Goal: Communication & Community: Answer question/provide support

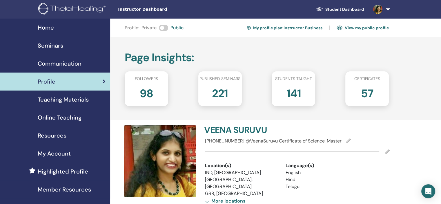
click at [381, 10] on img at bounding box center [377, 9] width 9 height 9
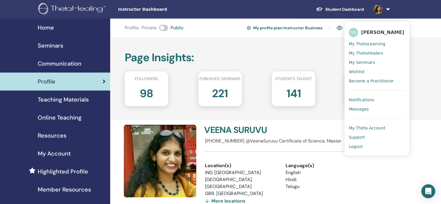
click at [79, 46] on div "Seminars" at bounding box center [55, 45] width 101 height 9
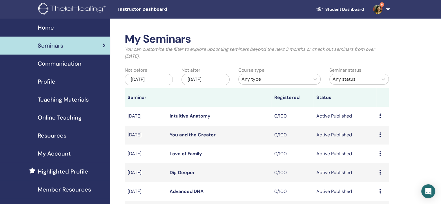
click at [373, 12] on link "6" at bounding box center [380, 9] width 24 height 19
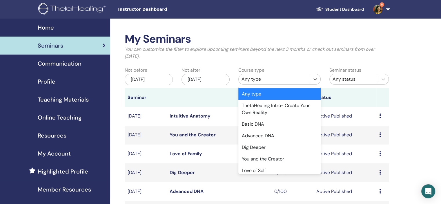
click at [270, 79] on div "Any type" at bounding box center [273, 79] width 65 height 7
click at [269, 120] on div "Basic DNA" at bounding box center [279, 124] width 82 height 12
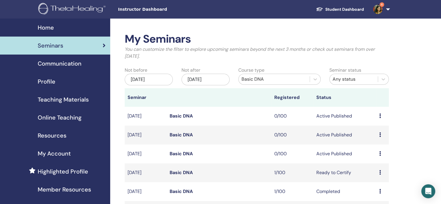
click at [205, 74] on div "Dec/29, 2025" at bounding box center [205, 80] width 48 height 12
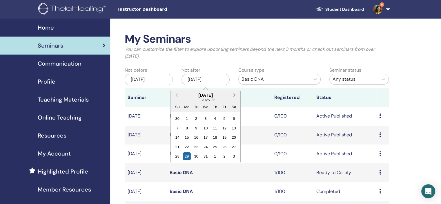
click at [234, 95] on span "Next Month" at bounding box center [234, 95] width 0 height 6
click at [235, 149] on div "28" at bounding box center [234, 147] width 8 height 8
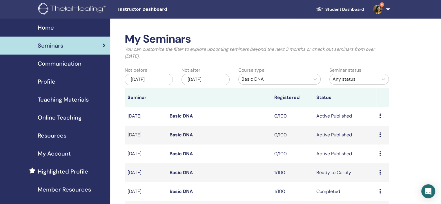
click at [269, 73] on div "Course type Basic DNA" at bounding box center [279, 77] width 91 height 21
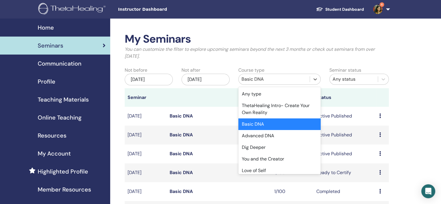
click at [269, 75] on div "Basic DNA" at bounding box center [273, 78] width 71 height 9
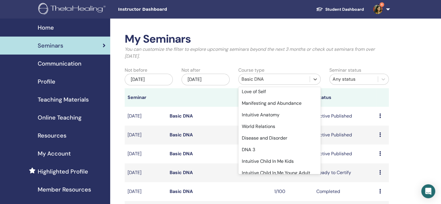
scroll to position [116, 0]
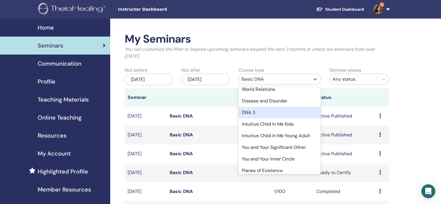
click at [269, 114] on div "DNA 3" at bounding box center [279, 113] width 82 height 12
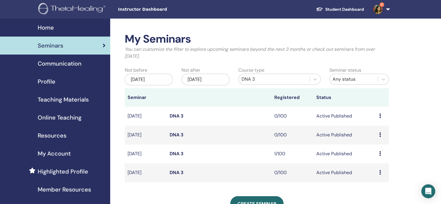
click at [380, 172] on icon at bounding box center [380, 172] width 2 height 5
click at [366, 186] on link "Edit" at bounding box center [369, 186] width 8 height 6
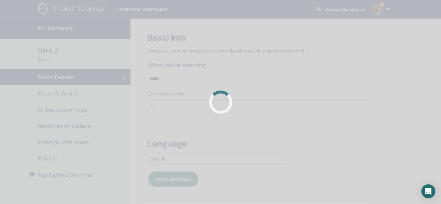
click at [75, 92] on div at bounding box center [220, 102] width 441 height 204
click at [77, 93] on div at bounding box center [220, 102] width 441 height 204
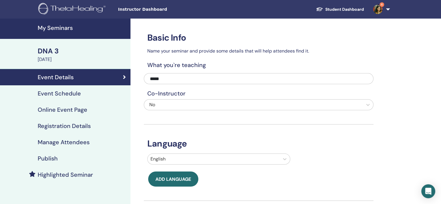
click at [80, 91] on div "Event Schedule" at bounding box center [65, 93] width 121 height 7
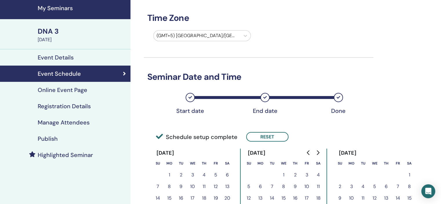
scroll to position [87, 0]
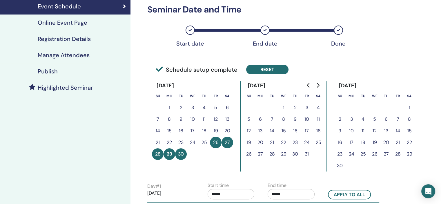
click at [266, 67] on button "Reset" at bounding box center [267, 70] width 42 height 10
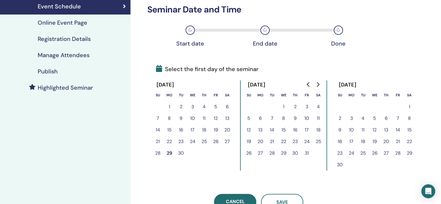
click at [319, 83] on icon "Go to next month" at bounding box center [317, 84] width 5 height 5
click at [397, 140] on button "23" at bounding box center [398, 142] width 12 height 12
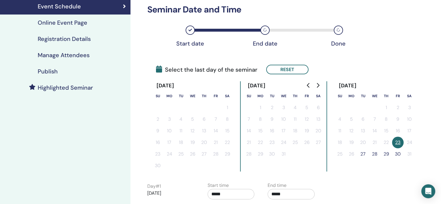
click at [361, 154] on button "27" at bounding box center [363, 154] width 12 height 12
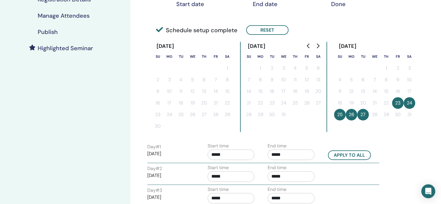
scroll to position [174, 0]
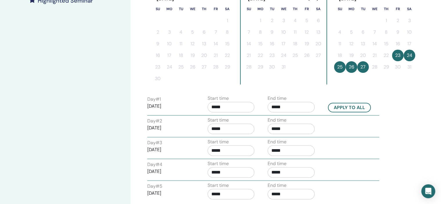
click at [224, 106] on input "*****" at bounding box center [230, 107] width 47 height 10
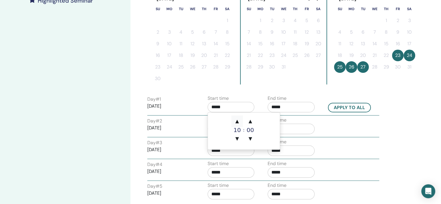
click at [235, 118] on span "▲" at bounding box center [237, 121] width 12 height 12
type input "*****"
click at [294, 104] on input "*****" at bounding box center [290, 107] width 47 height 10
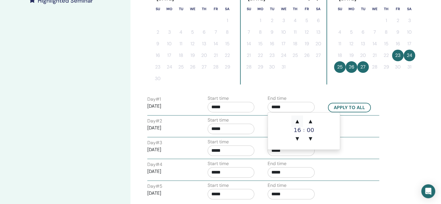
click at [298, 117] on span "▲" at bounding box center [297, 121] width 12 height 12
type input "*****"
click at [363, 104] on button "Apply to all" at bounding box center [349, 108] width 43 height 10
type input "*****"
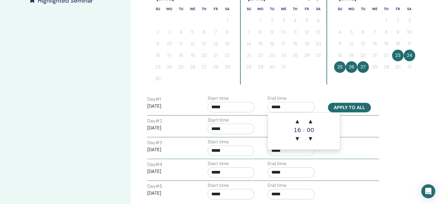
type input "*****"
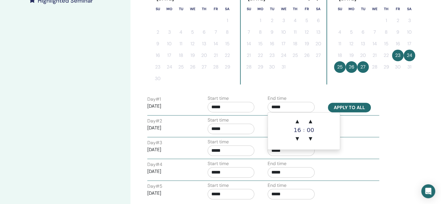
type input "*****"
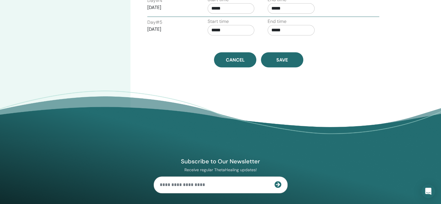
scroll to position [348, 0]
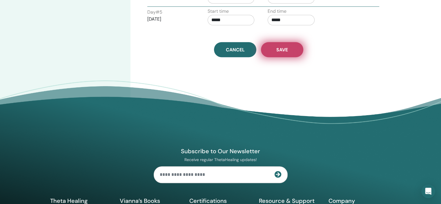
click at [288, 50] on button "Save" at bounding box center [282, 49] width 42 height 15
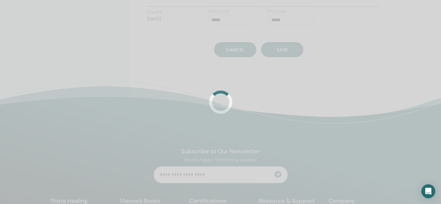
scroll to position [297, 0]
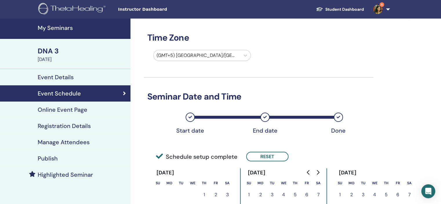
click at [94, 123] on div "Registration Details" at bounding box center [65, 125] width 121 height 7
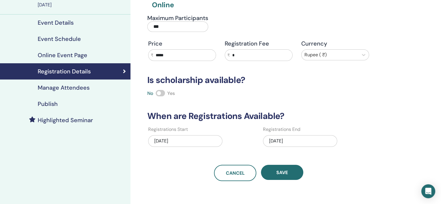
scroll to position [58, 0]
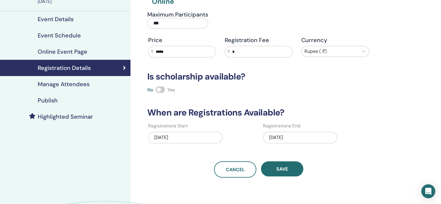
click at [298, 132] on div "[DATE]" at bounding box center [300, 138] width 74 height 12
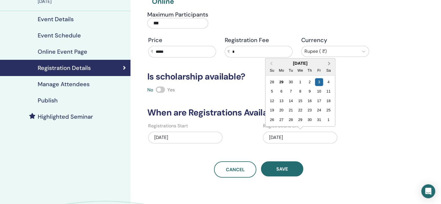
click at [329, 61] on span "Next Month" at bounding box center [329, 63] width 0 height 6
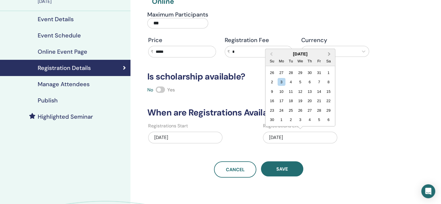
click at [329, 53] on span "Next Month" at bounding box center [329, 54] width 0 height 6
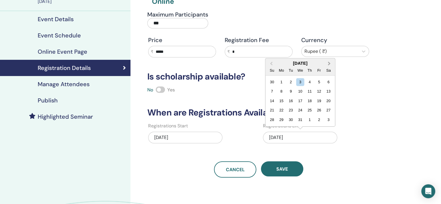
click at [329, 62] on span "Next Month" at bounding box center [329, 63] width 0 height 6
click at [330, 120] on div "31" at bounding box center [328, 120] width 8 height 8
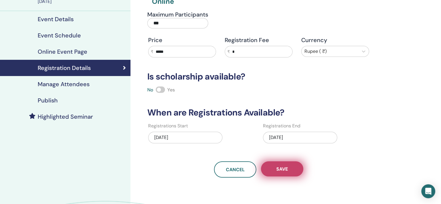
click at [293, 170] on button "Save" at bounding box center [282, 168] width 42 height 15
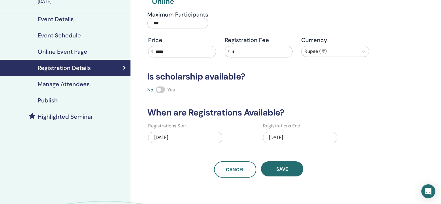
click at [89, 100] on div "Publish" at bounding box center [65, 100] width 121 height 7
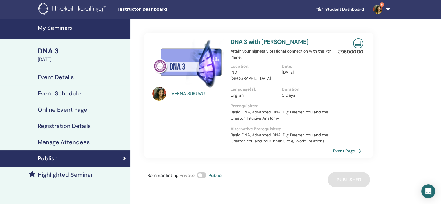
click at [375, 10] on img at bounding box center [377, 9] width 9 height 9
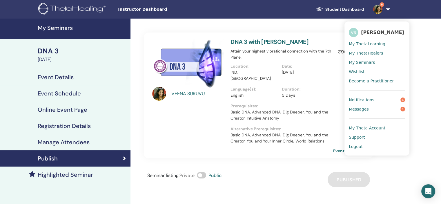
click at [375, 98] on link "Notifications 4" at bounding box center [377, 99] width 56 height 9
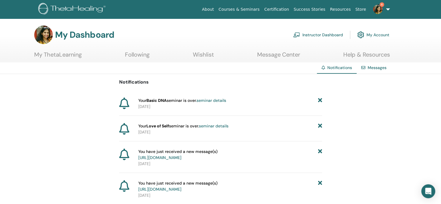
click at [181, 156] on link "[URL][DOMAIN_NAME]" at bounding box center [159, 157] width 43 height 5
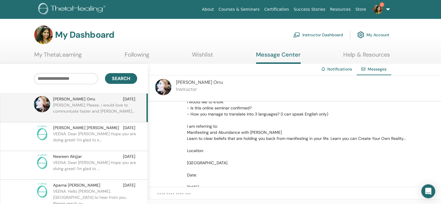
scroll to position [87, 0]
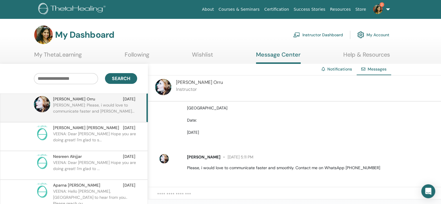
click at [332, 191] on textarea at bounding box center [299, 197] width 284 height 12
click at [381, 5] on span "2" at bounding box center [381, 4] width 5 height 5
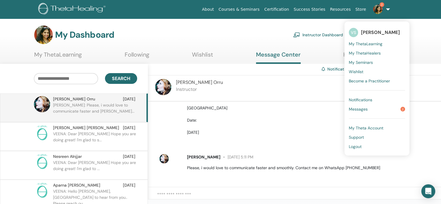
click at [367, 107] on span "Messages" at bounding box center [358, 108] width 19 height 5
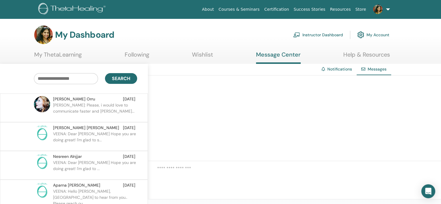
click at [90, 107] on p "Debora: Please, i would love to communicate faster and smoot..." at bounding box center [95, 110] width 84 height 17
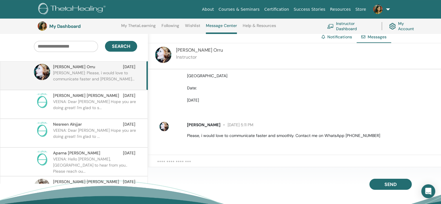
scroll to position [44, 0]
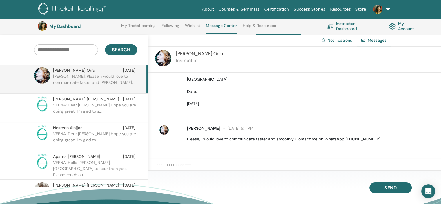
click at [385, 11] on link at bounding box center [380, 9] width 24 height 19
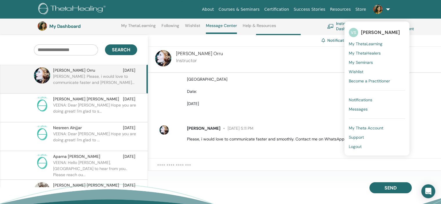
click at [262, 164] on textarea at bounding box center [299, 168] width 284 height 12
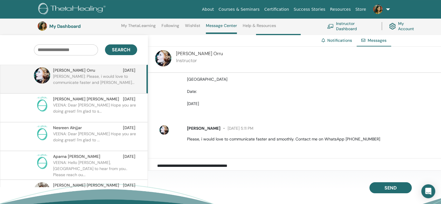
click at [182, 164] on textarea "**********" at bounding box center [299, 168] width 284 height 12
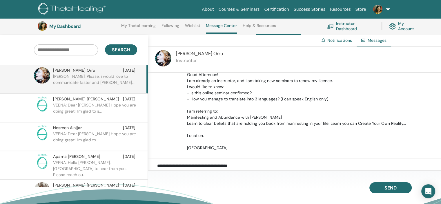
scroll to position [29, 0]
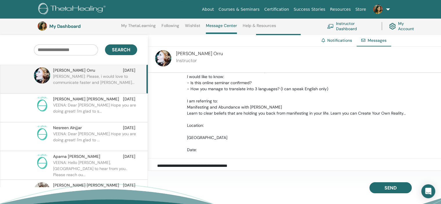
click at [253, 165] on textarea "**********" at bounding box center [299, 168] width 284 height 12
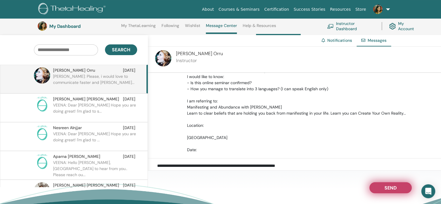
type textarea "**********"
click at [386, 187] on span "Send" at bounding box center [390, 187] width 12 height 4
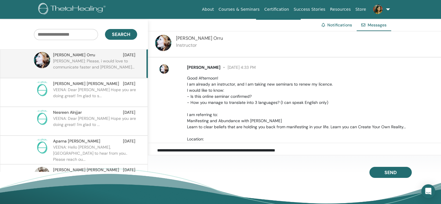
scroll to position [0, 0]
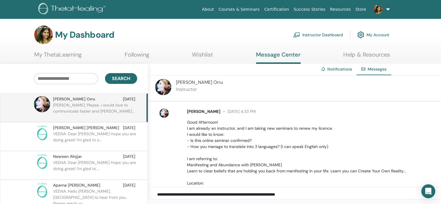
click at [191, 80] on span "Debora Orru" at bounding box center [199, 82] width 47 height 6
click at [191, 83] on span "Debora Orru" at bounding box center [199, 82] width 47 height 6
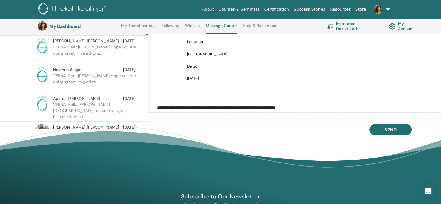
scroll to position [58, 0]
click at [378, 13] on img at bounding box center [377, 9] width 9 height 9
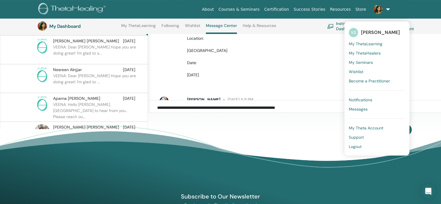
click at [364, 100] on span "Notifications" at bounding box center [360, 99] width 23 height 5
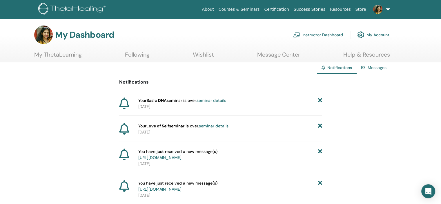
click at [319, 98] on icon at bounding box center [320, 100] width 4 height 6
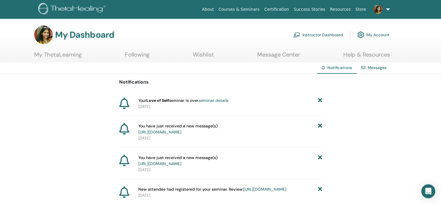
click at [319, 99] on icon at bounding box center [320, 100] width 4 height 6
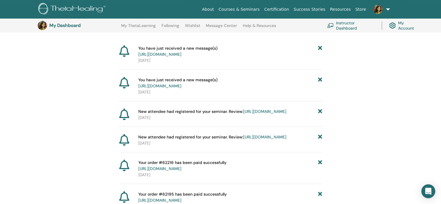
scroll to position [72, 0]
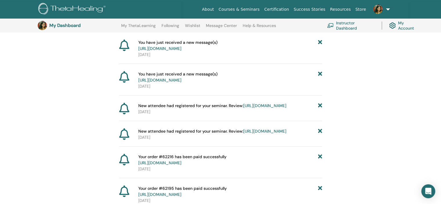
click at [181, 83] on link "[URL][DOMAIN_NAME]" at bounding box center [159, 79] width 43 height 5
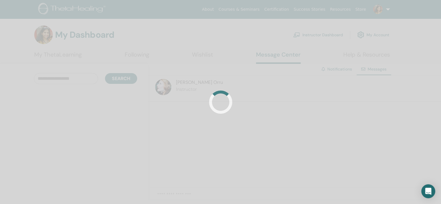
click at [379, 10] on div at bounding box center [220, 102] width 441 height 204
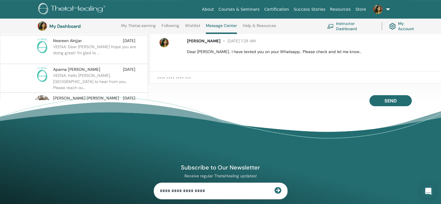
scroll to position [73, 0]
